Goal: Transaction & Acquisition: Subscribe to service/newsletter

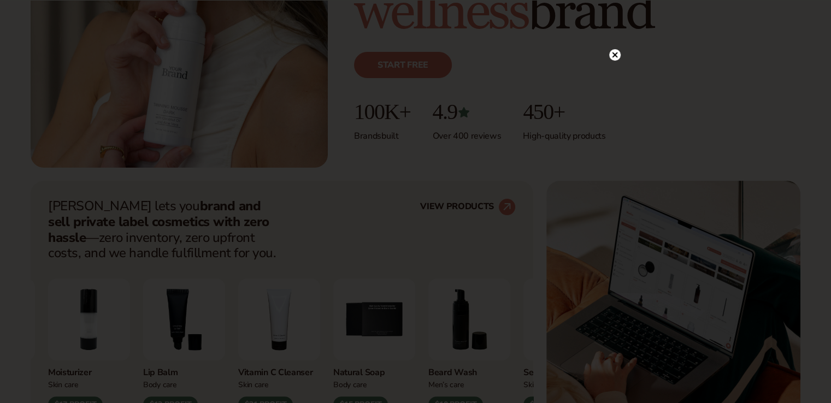
scroll to position [383, 0]
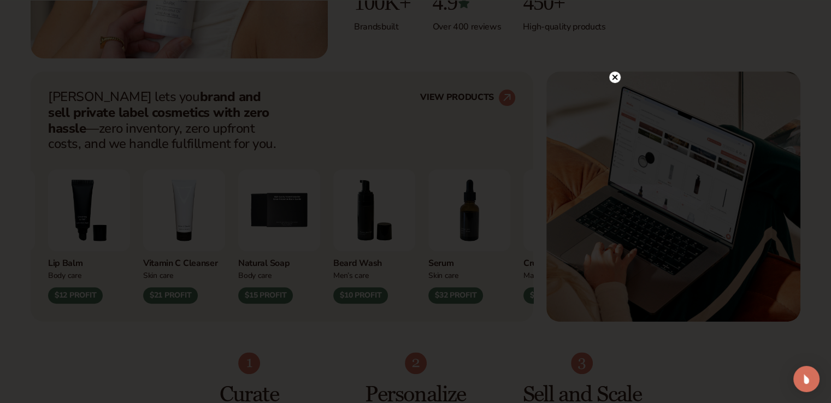
click at [614, 73] on circle at bounding box center [614, 77] width 11 height 11
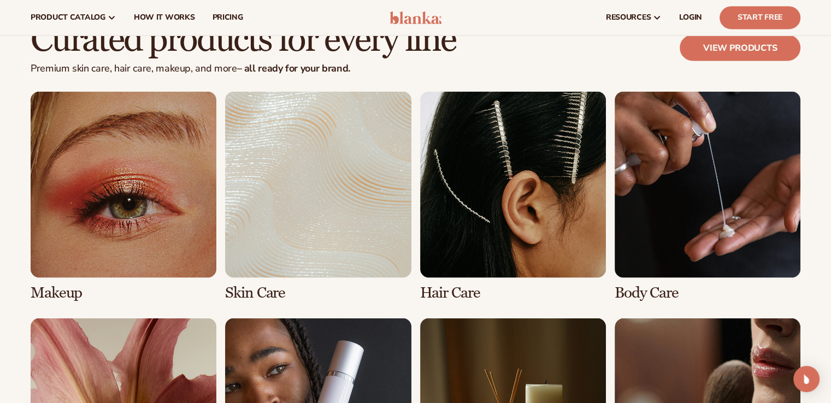
scroll to position [2007, 0]
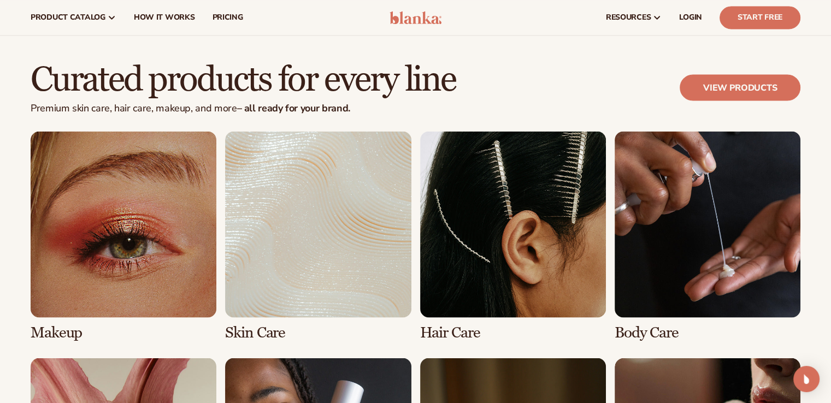
click at [152, 261] on link "1 / 8" at bounding box center [124, 235] width 186 height 209
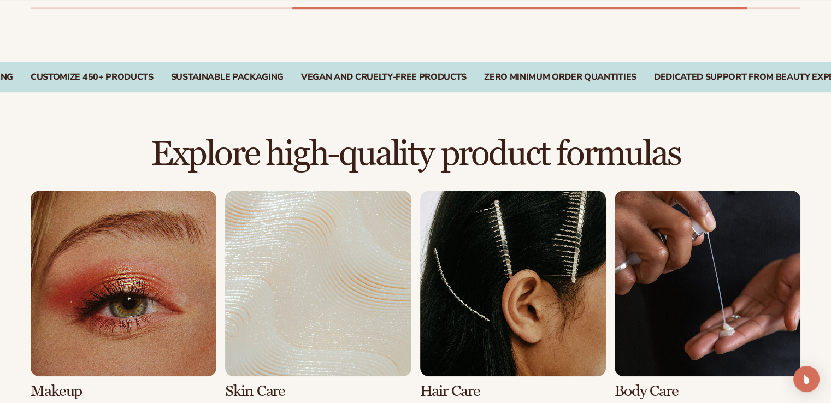
scroll to position [656, 0]
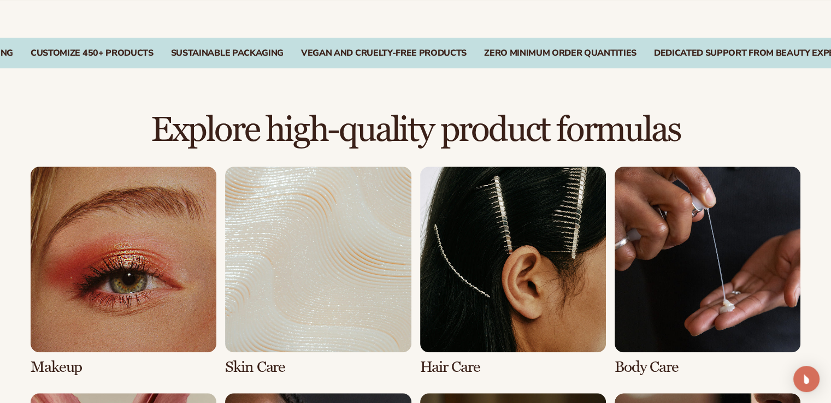
click at [132, 273] on link "1 / 8" at bounding box center [124, 271] width 186 height 209
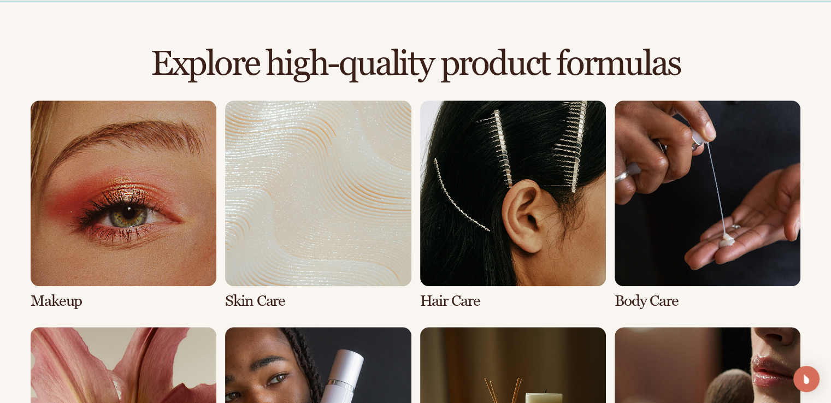
scroll to position [875, 0]
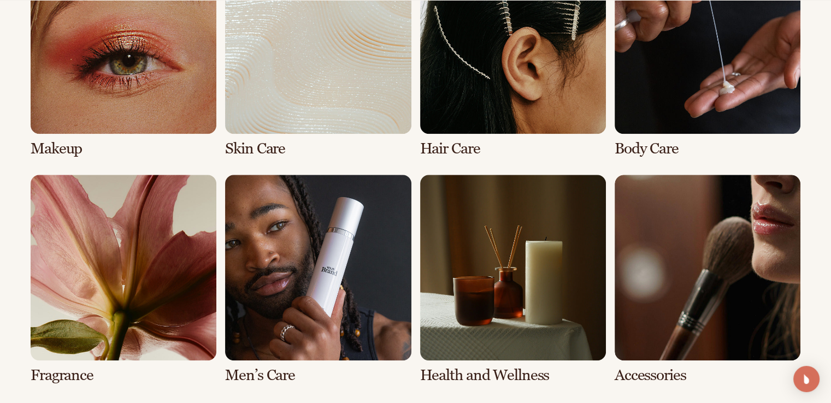
click at [81, 121] on link "1 / 8" at bounding box center [124, 52] width 186 height 209
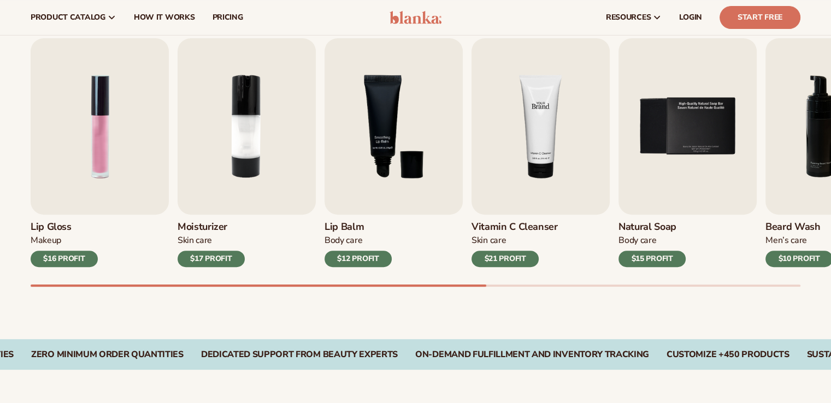
scroll to position [328, 0]
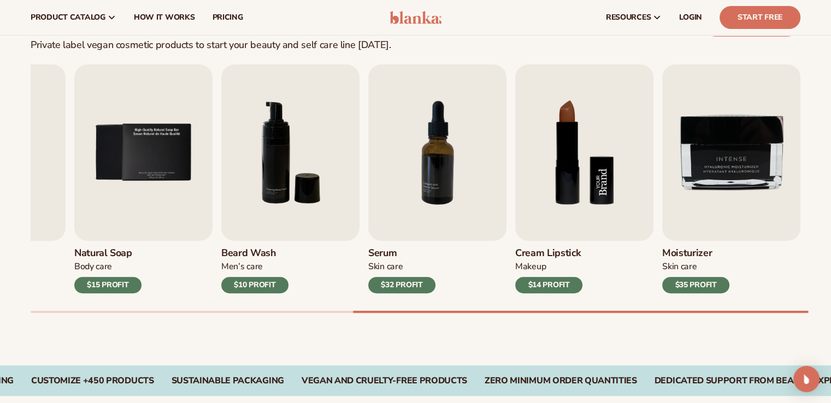
click at [593, 180] on img "8 / 9" at bounding box center [584, 152] width 138 height 177
click at [561, 281] on div "$14 PROFIT" at bounding box center [548, 285] width 67 height 16
click at [560, 143] on img "8 / 9" at bounding box center [584, 152] width 138 height 177
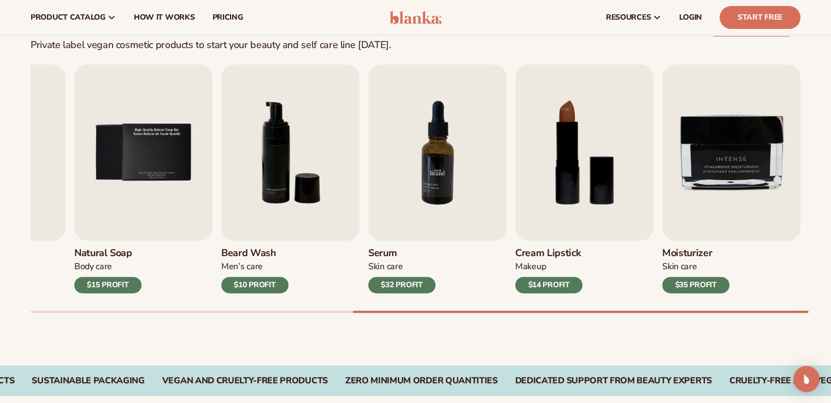
click at [438, 172] on img "7 / 9" at bounding box center [437, 152] width 138 height 177
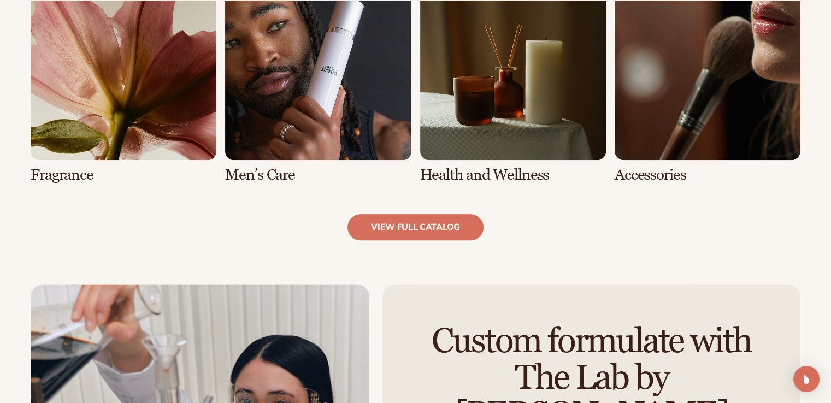
scroll to position [1093, 0]
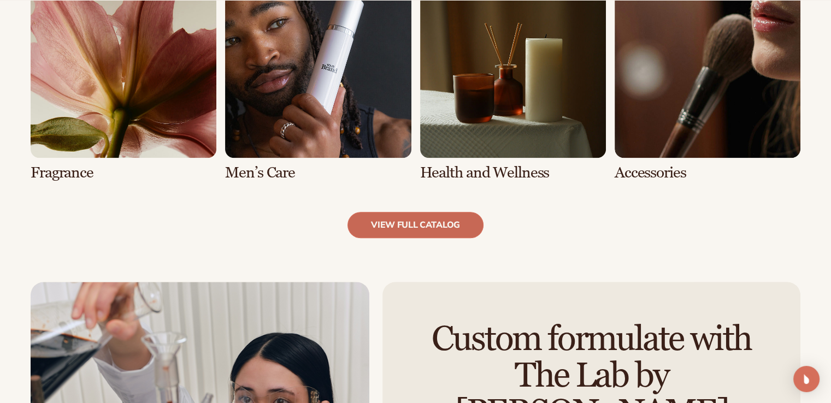
click at [427, 230] on link "view full catalog" at bounding box center [416, 225] width 136 height 26
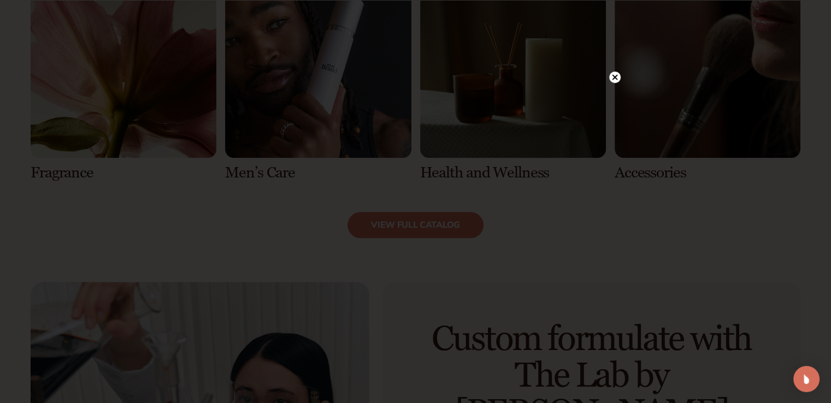
click at [614, 77] on icon at bounding box center [614, 76] width 5 height 5
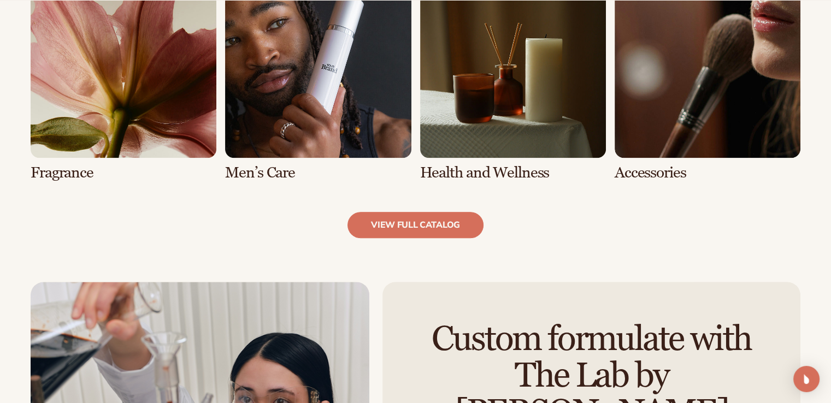
click at [71, 151] on link "5 / 8" at bounding box center [124, 76] width 186 height 209
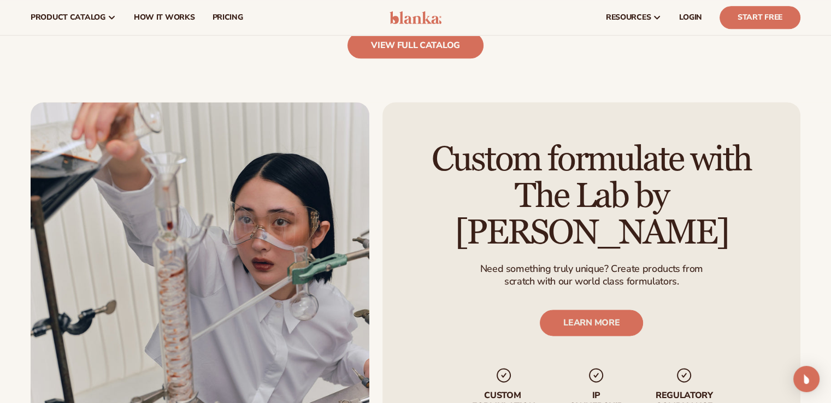
scroll to position [1039, 0]
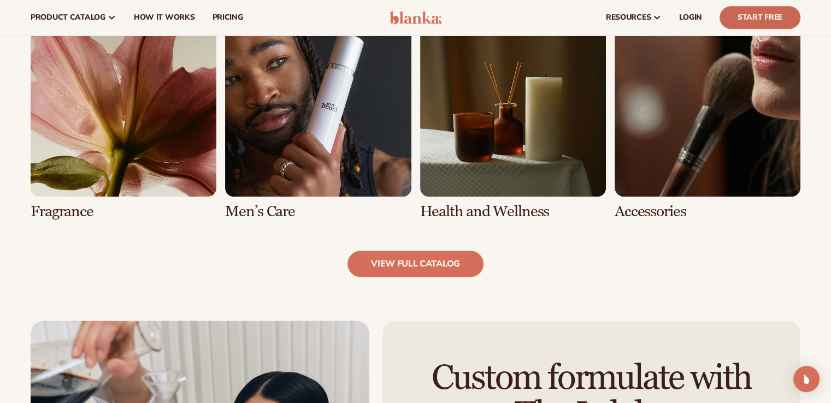
click at [776, 14] on link "Start Free" at bounding box center [760, 17] width 81 height 23
click at [514, 156] on link "7 / 8" at bounding box center [513, 115] width 186 height 209
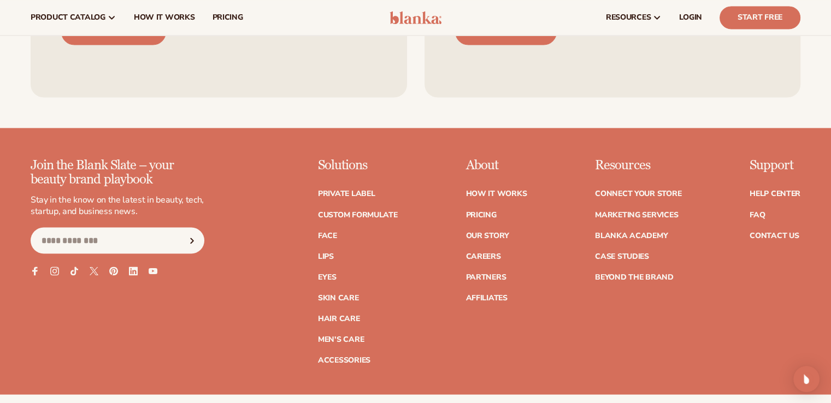
scroll to position [1858, 0]
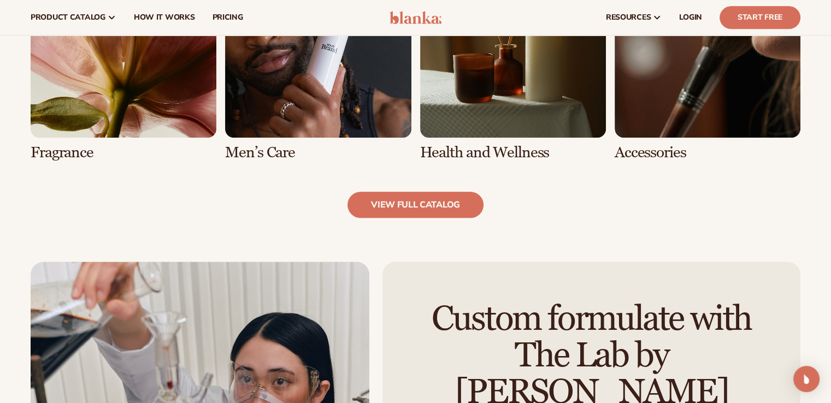
scroll to position [1039, 0]
